Goal: Obtain resource: Download file/media

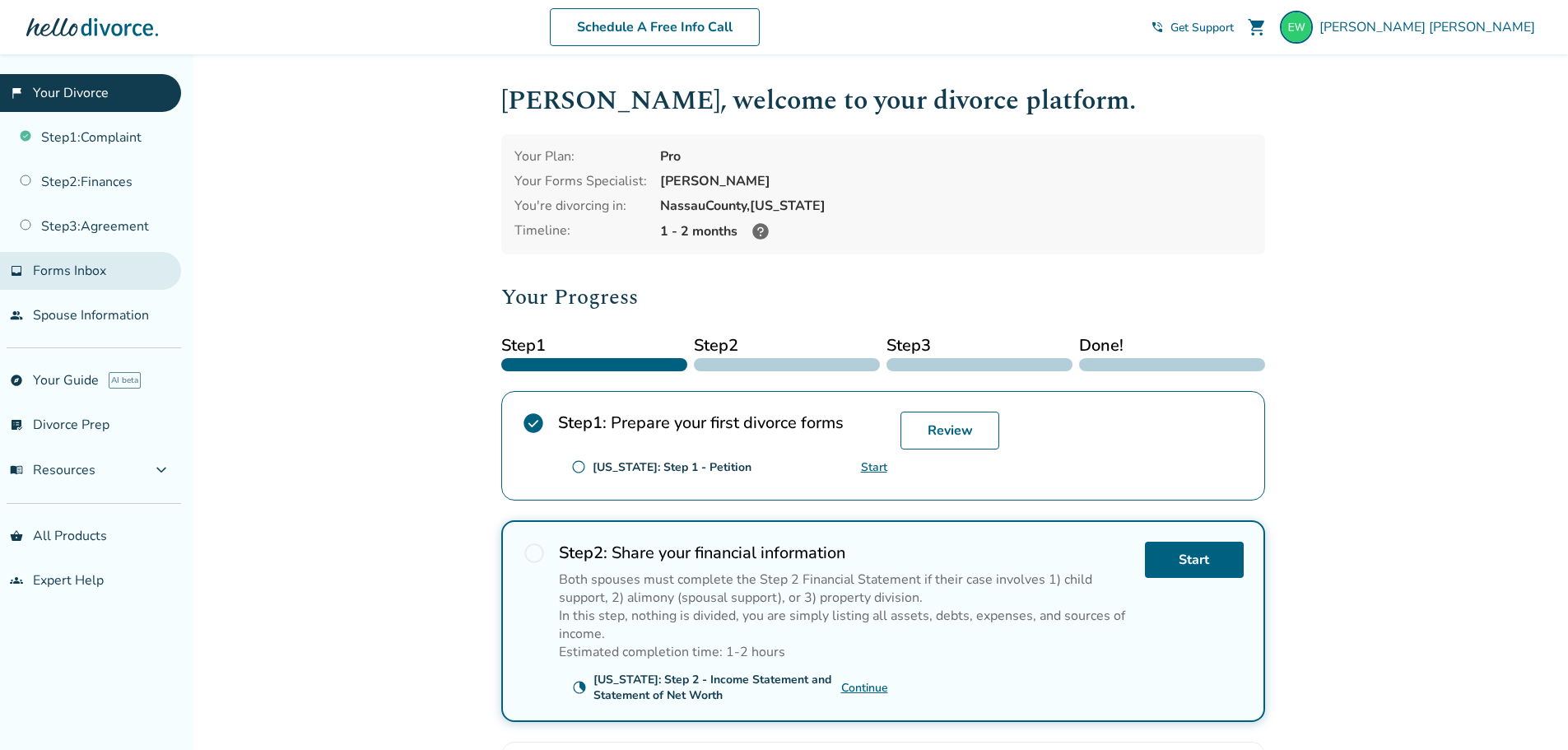
click at [104, 280] on link "inbox Forms Inbox" at bounding box center [91, 271] width 181 height 38
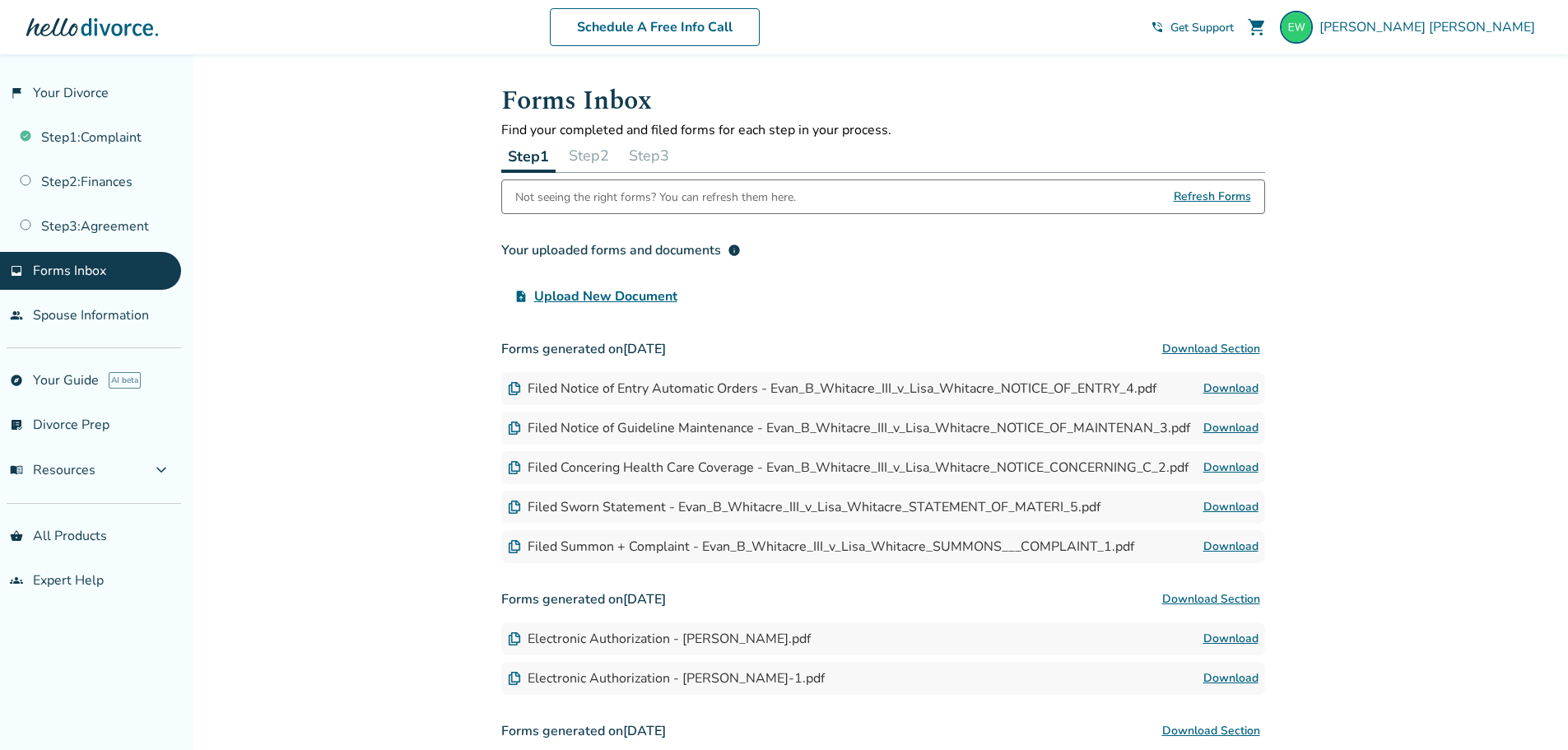
click at [518, 548] on img at bounding box center [514, 546] width 13 height 13
click at [1232, 539] on link "Download" at bounding box center [1231, 546] width 55 height 20
